Goal: Information Seeking & Learning: Learn about a topic

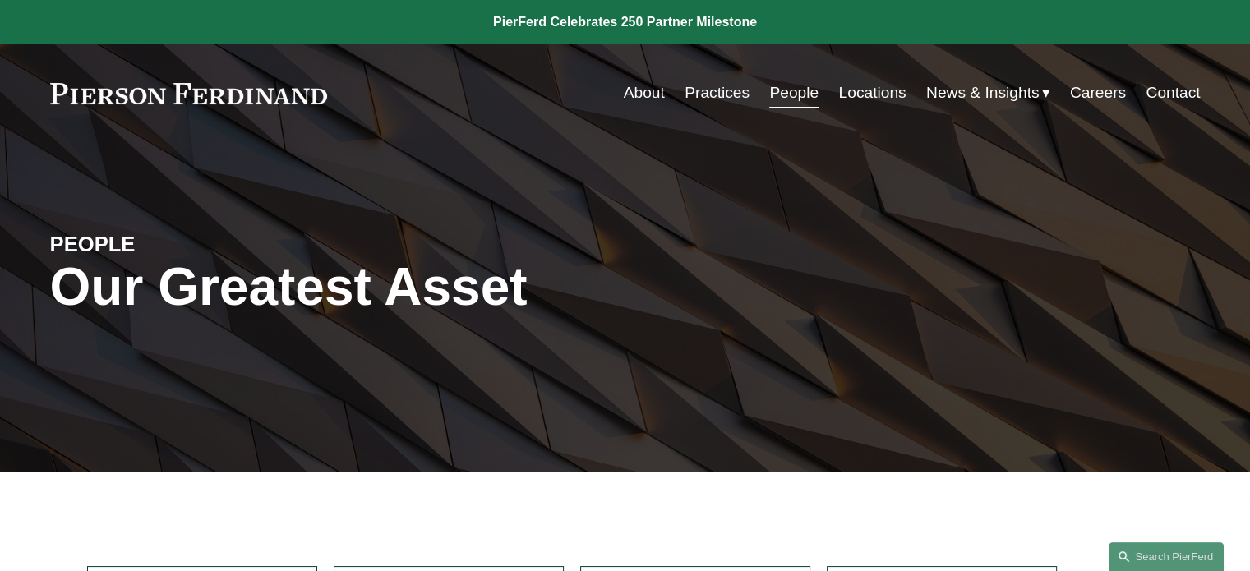
click at [732, 94] on link "Practices" at bounding box center [717, 92] width 65 height 31
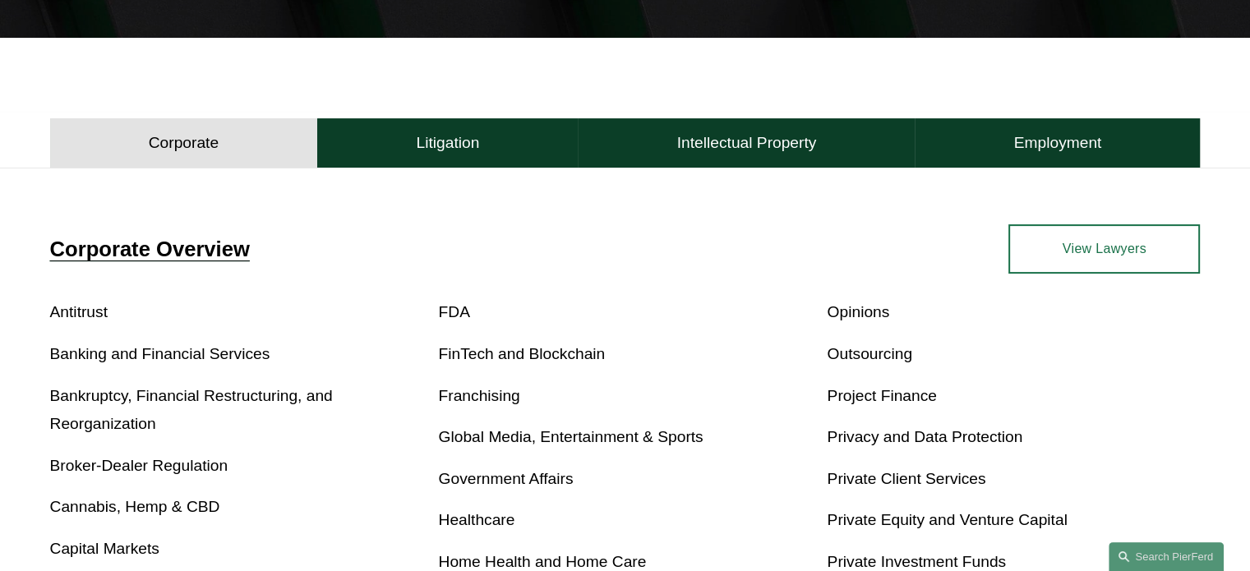
scroll to position [658, 0]
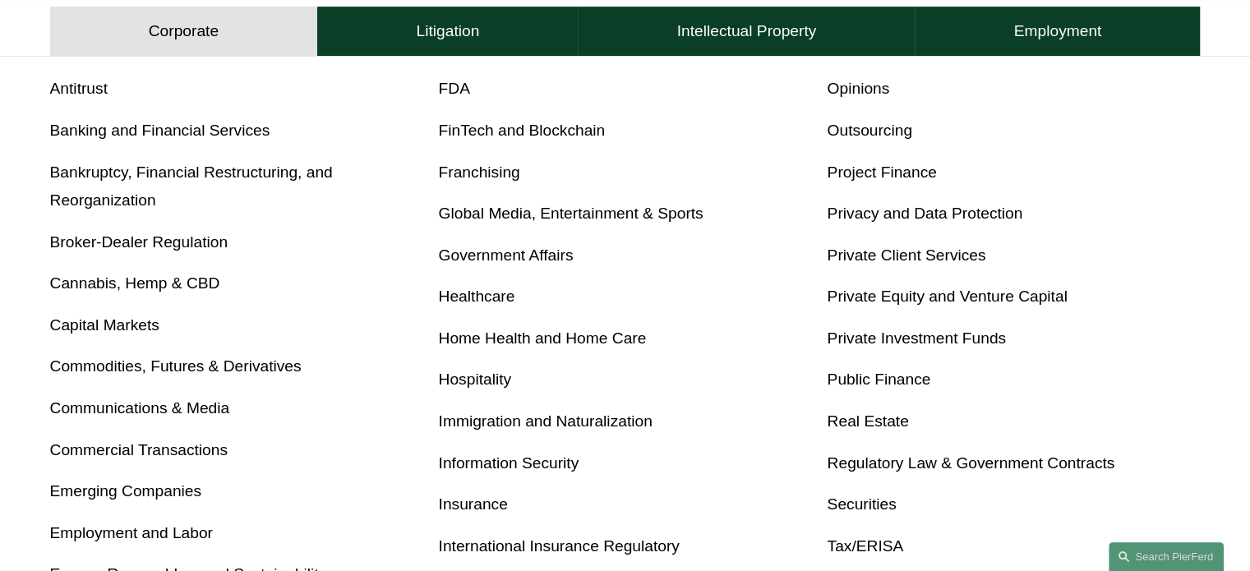
click at [883, 341] on link "Private Investment Funds" at bounding box center [916, 338] width 179 height 17
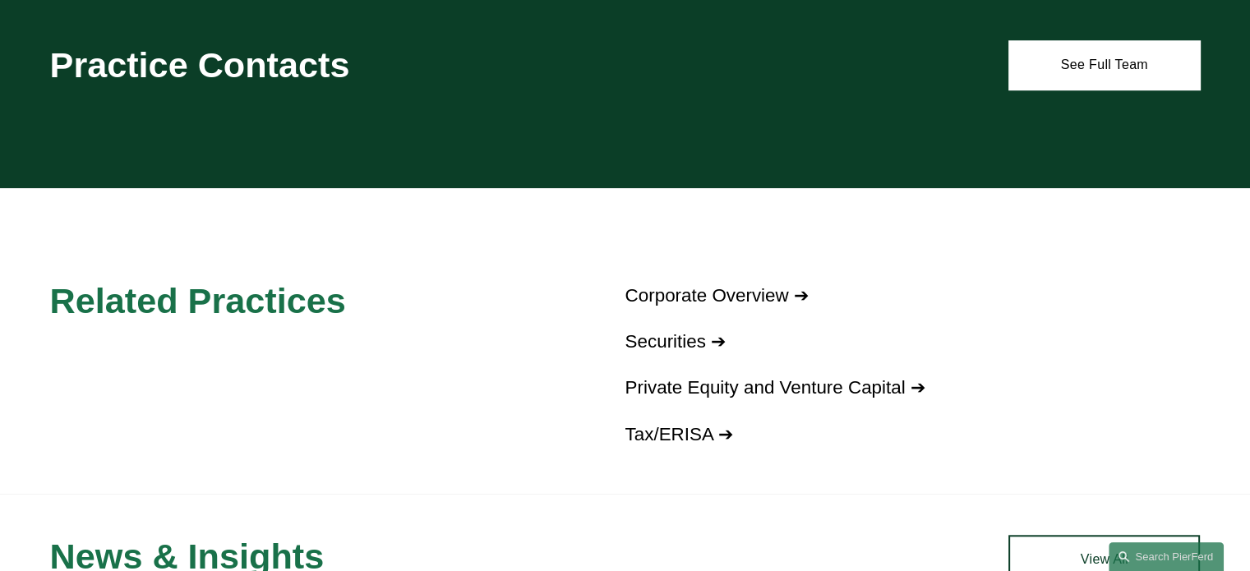
scroll to position [1233, 0]
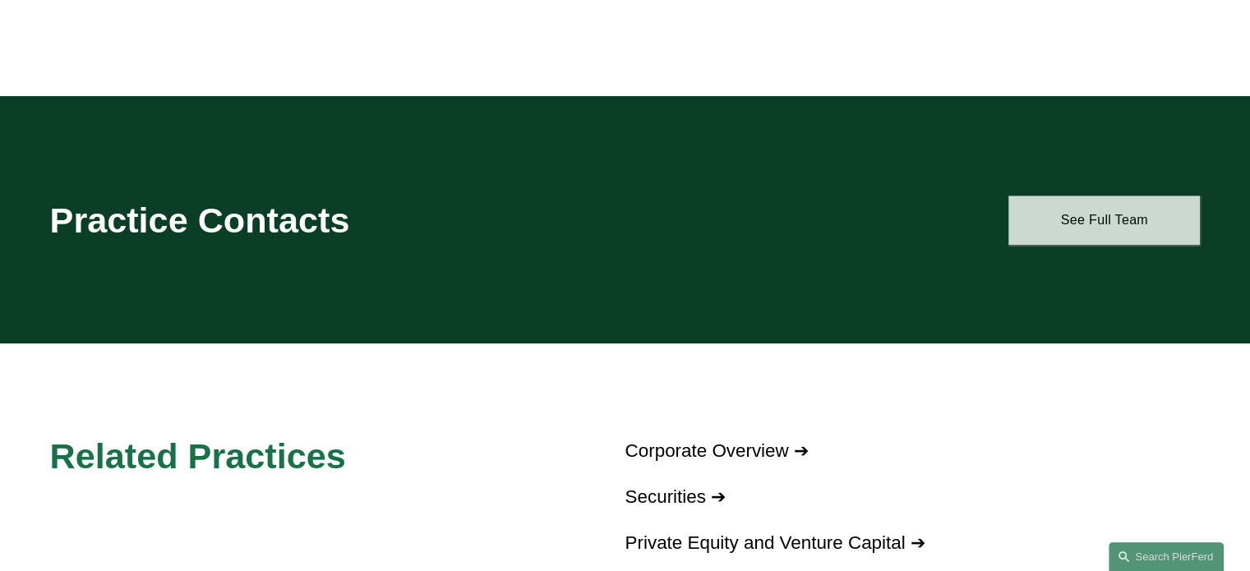
click at [1078, 219] on link "See Full Team" at bounding box center [1105, 220] width 192 height 49
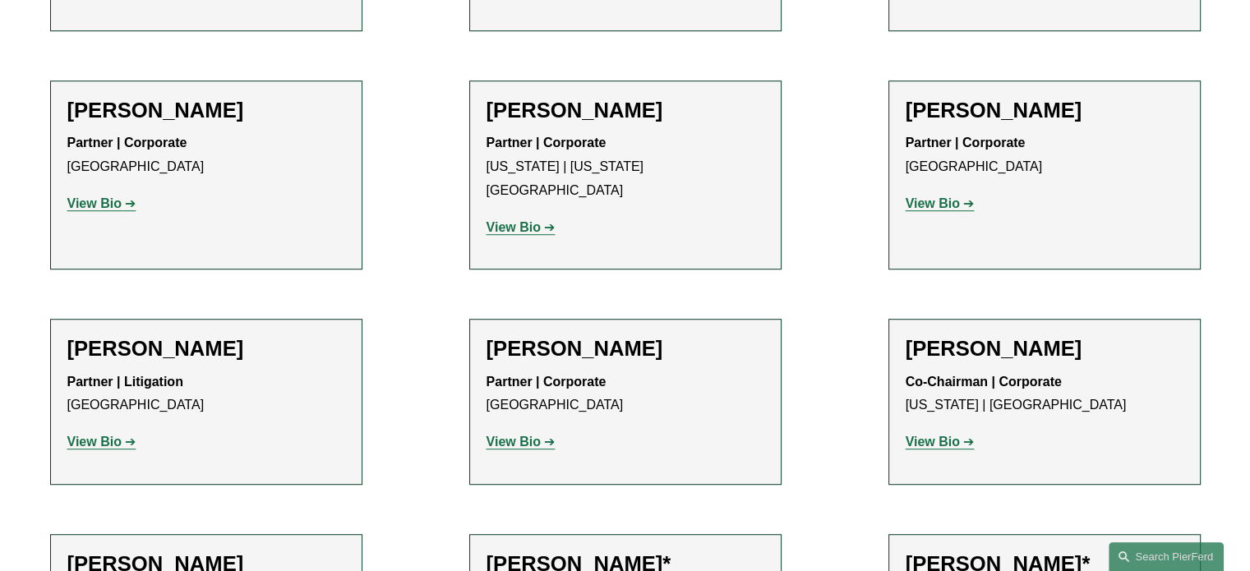
scroll to position [658, 0]
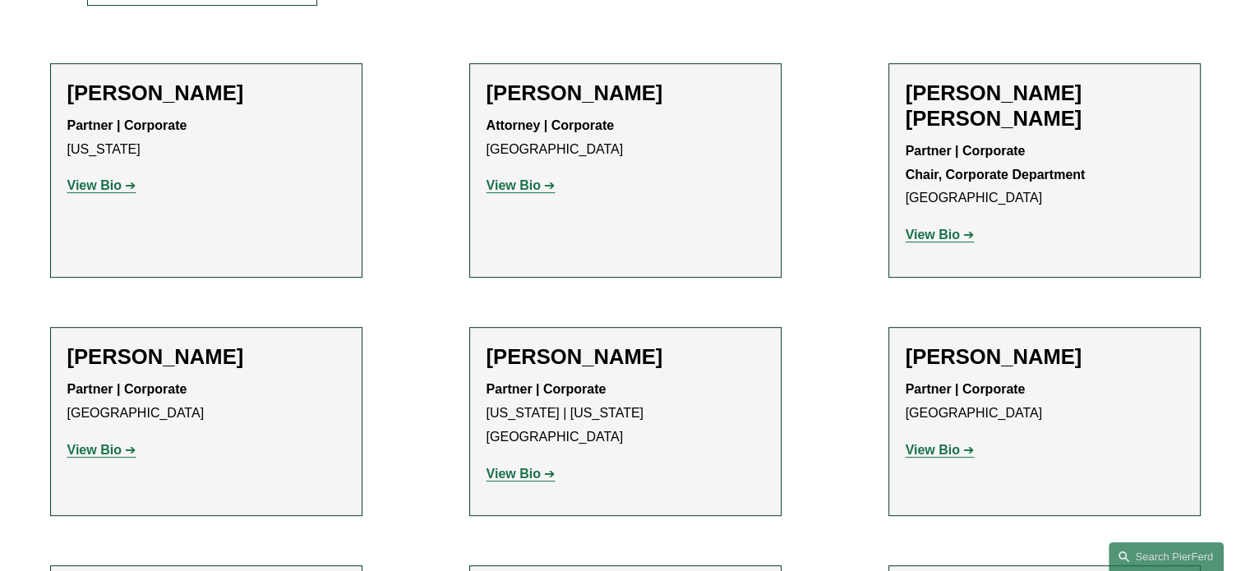
click at [917, 228] on strong "View Bio" at bounding box center [933, 235] width 54 height 14
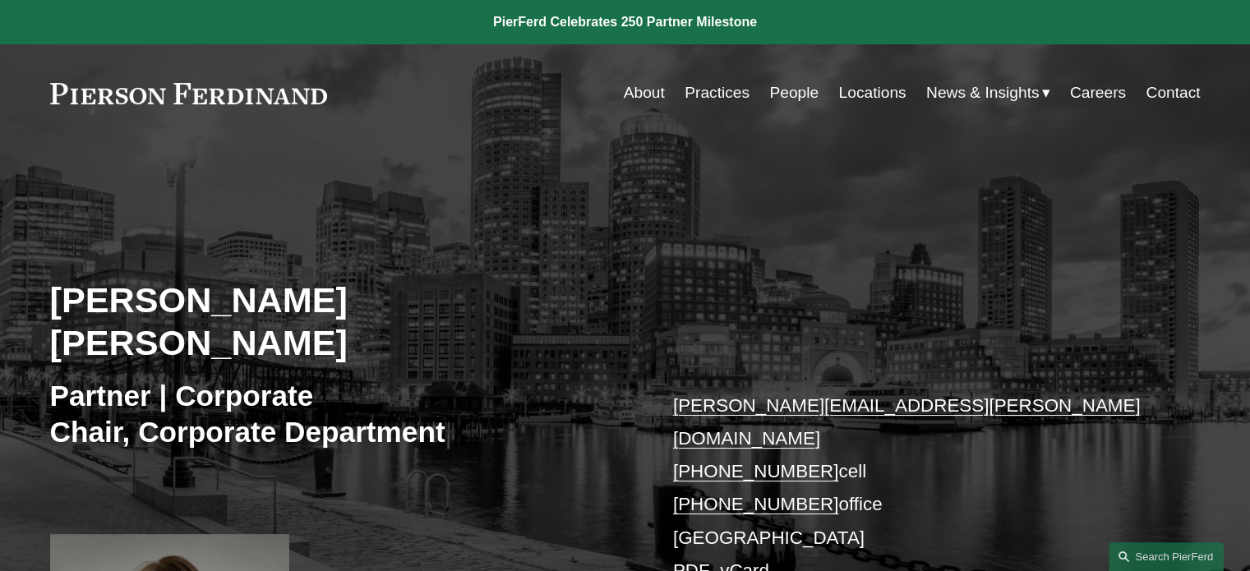
scroll to position [82, 0]
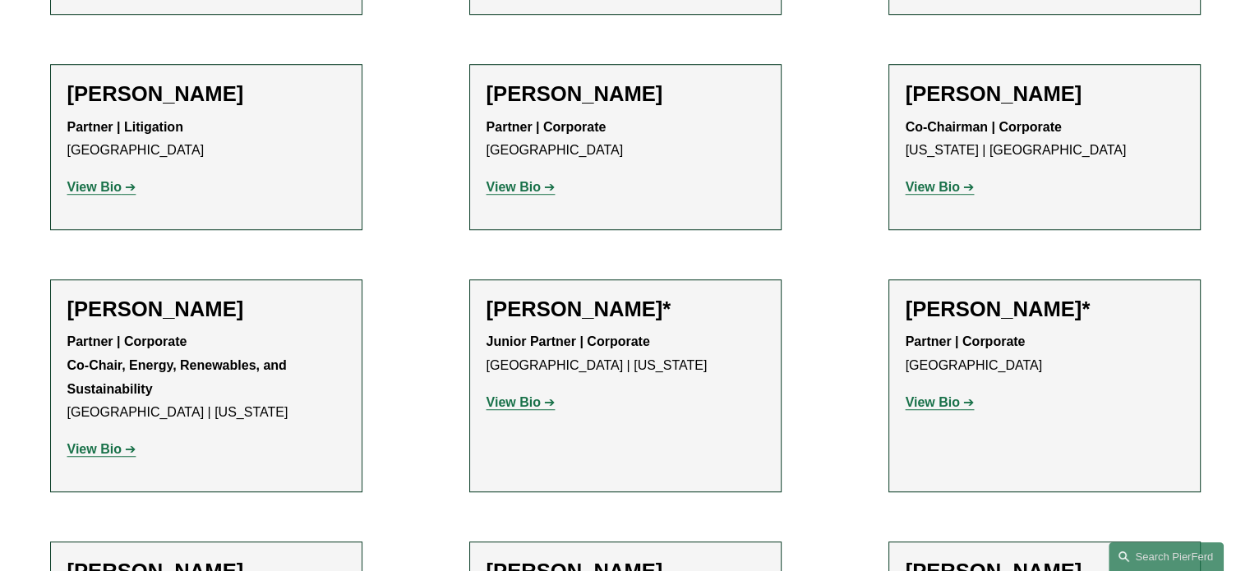
scroll to position [1652, 0]
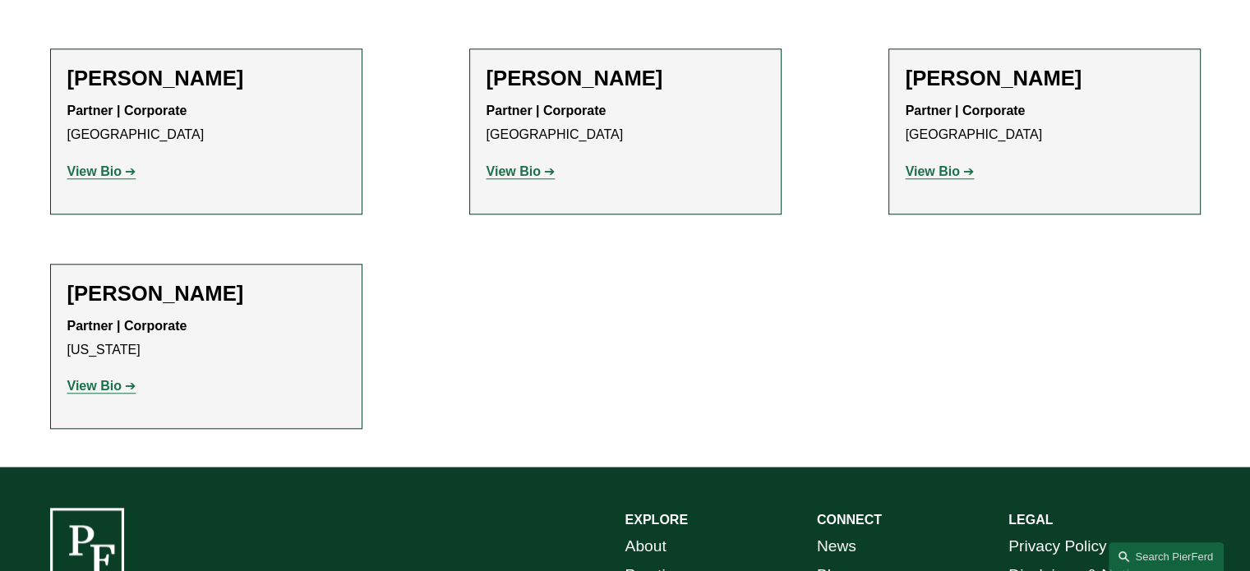
click at [524, 164] on strong "View Bio" at bounding box center [514, 171] width 54 height 14
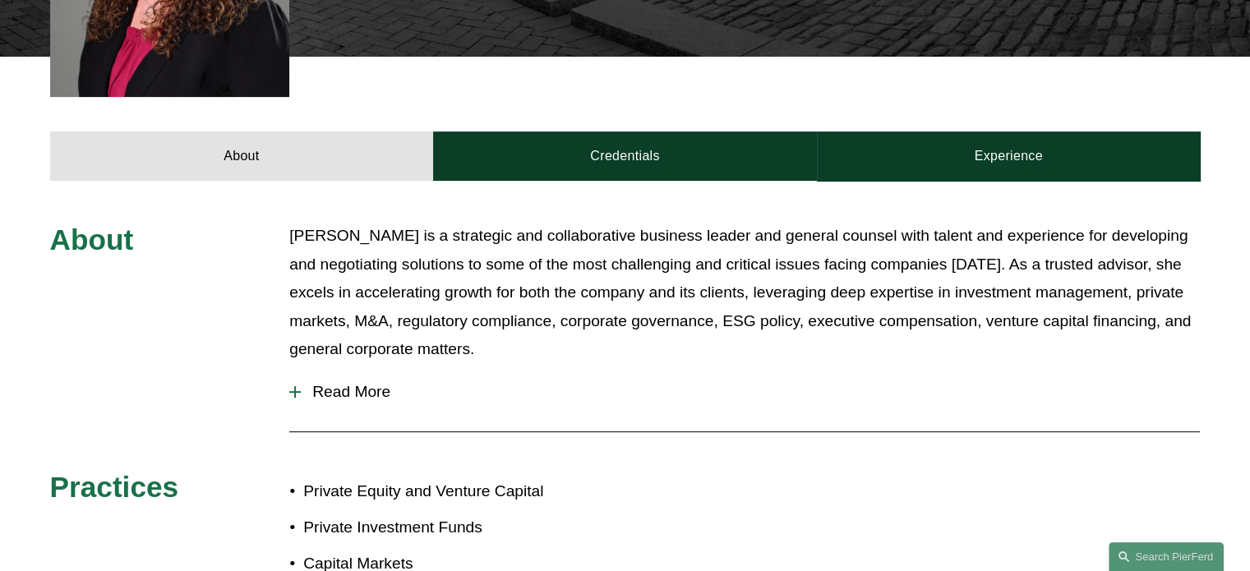
scroll to position [658, 0]
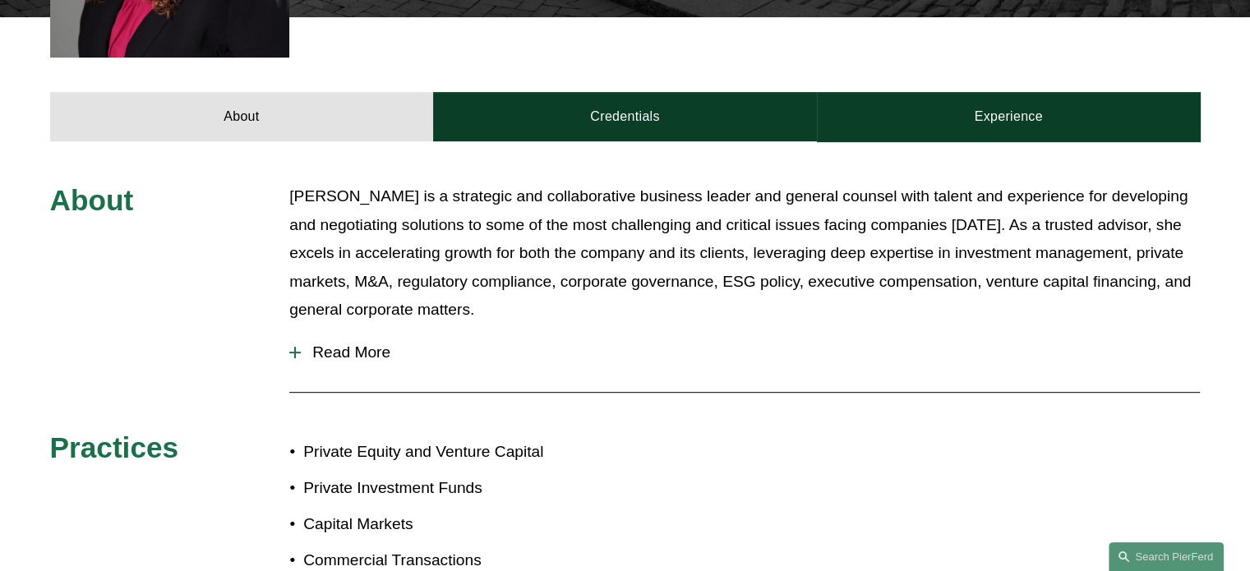
click at [385, 344] on span "Read More" at bounding box center [750, 353] width 899 height 18
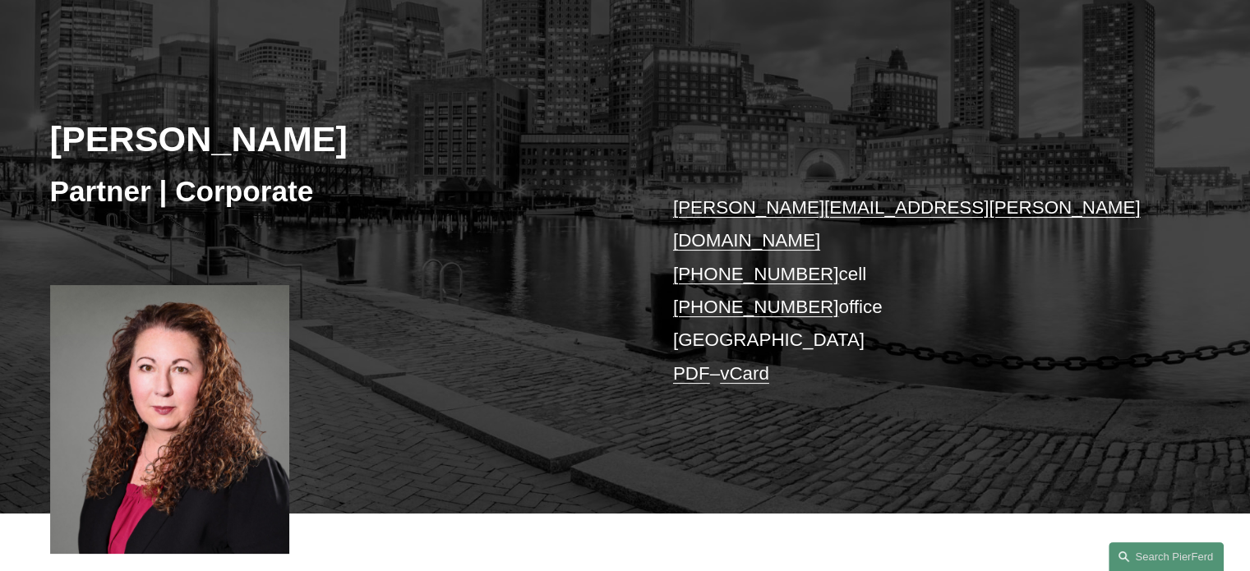
scroll to position [0, 0]
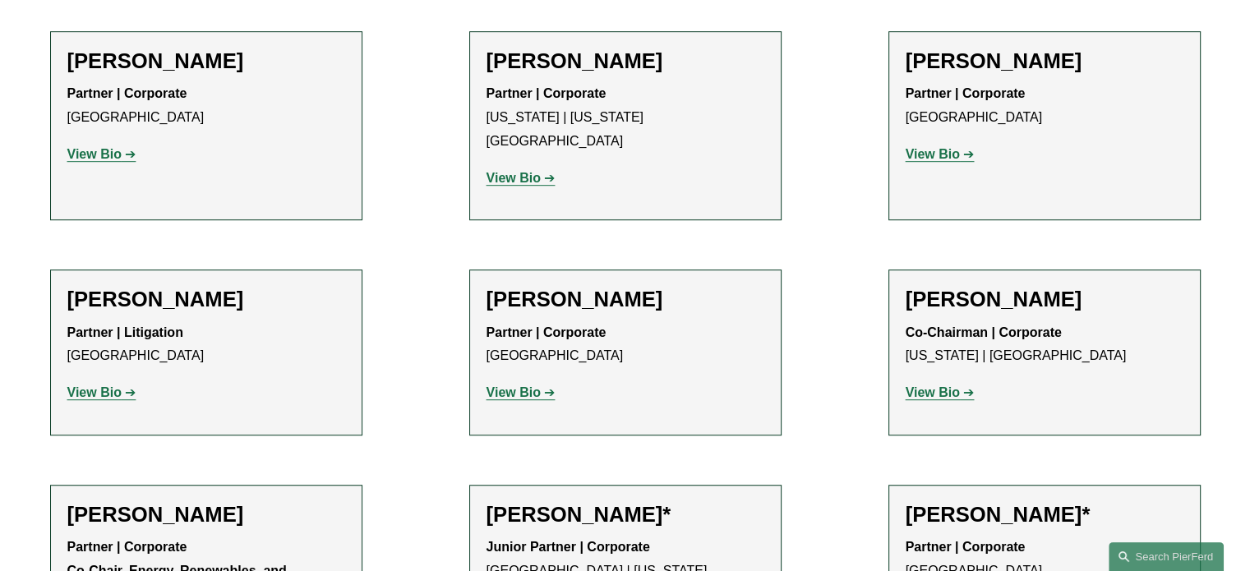
scroll to position [913, 0]
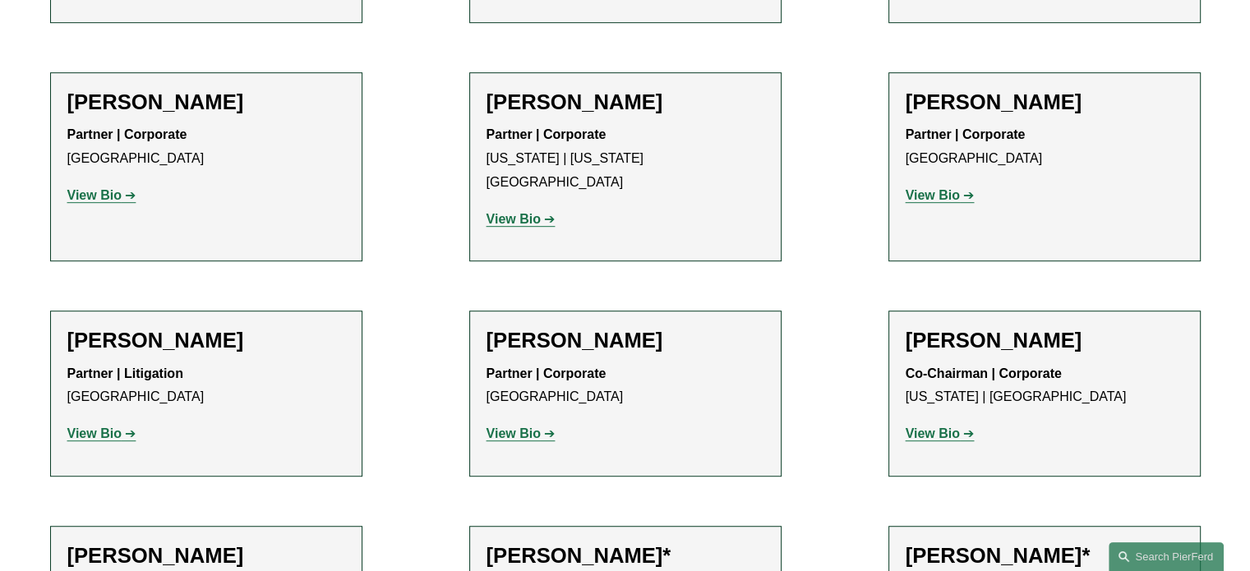
click at [95, 188] on strong "View Bio" at bounding box center [94, 195] width 54 height 14
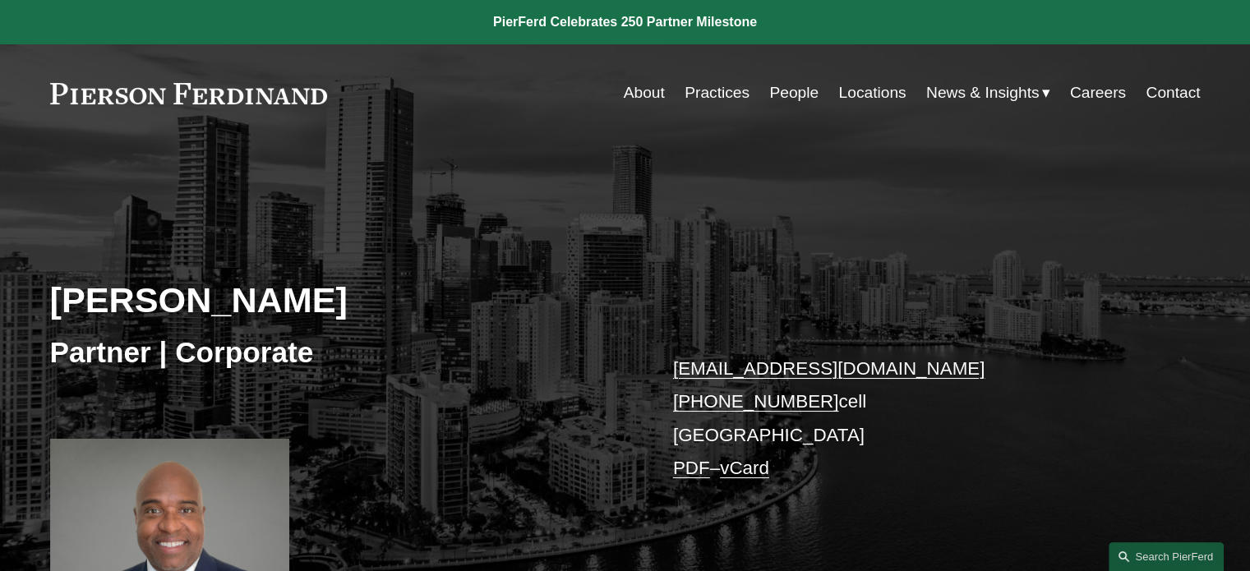
scroll to position [329, 0]
